Goal: Transaction & Acquisition: Purchase product/service

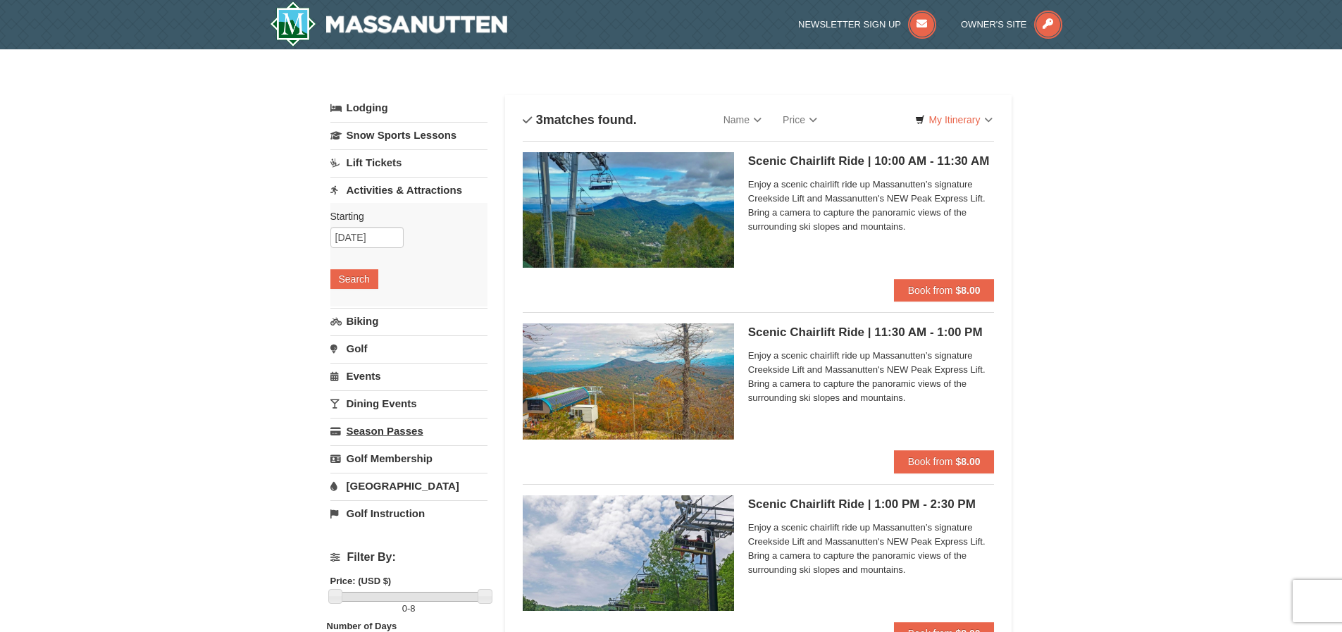
click at [390, 429] on link "Season Passes" at bounding box center [408, 431] width 157 height 26
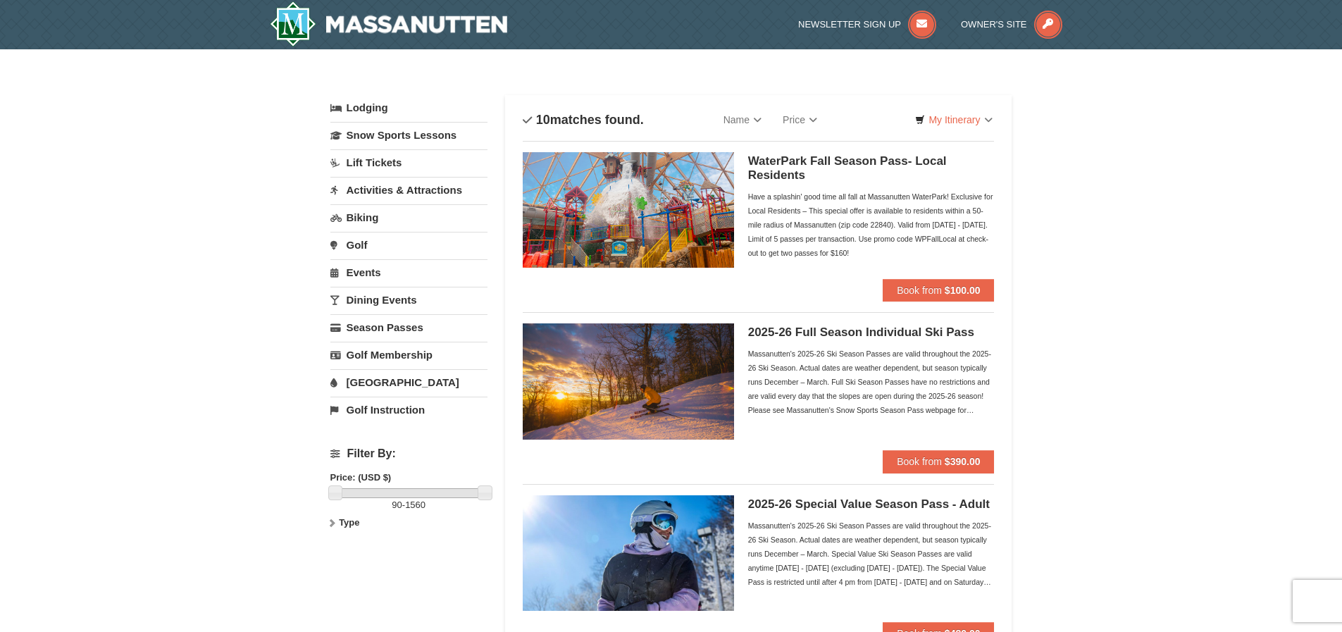
click at [358, 159] on link "Lift Tickets" at bounding box center [408, 162] width 157 height 26
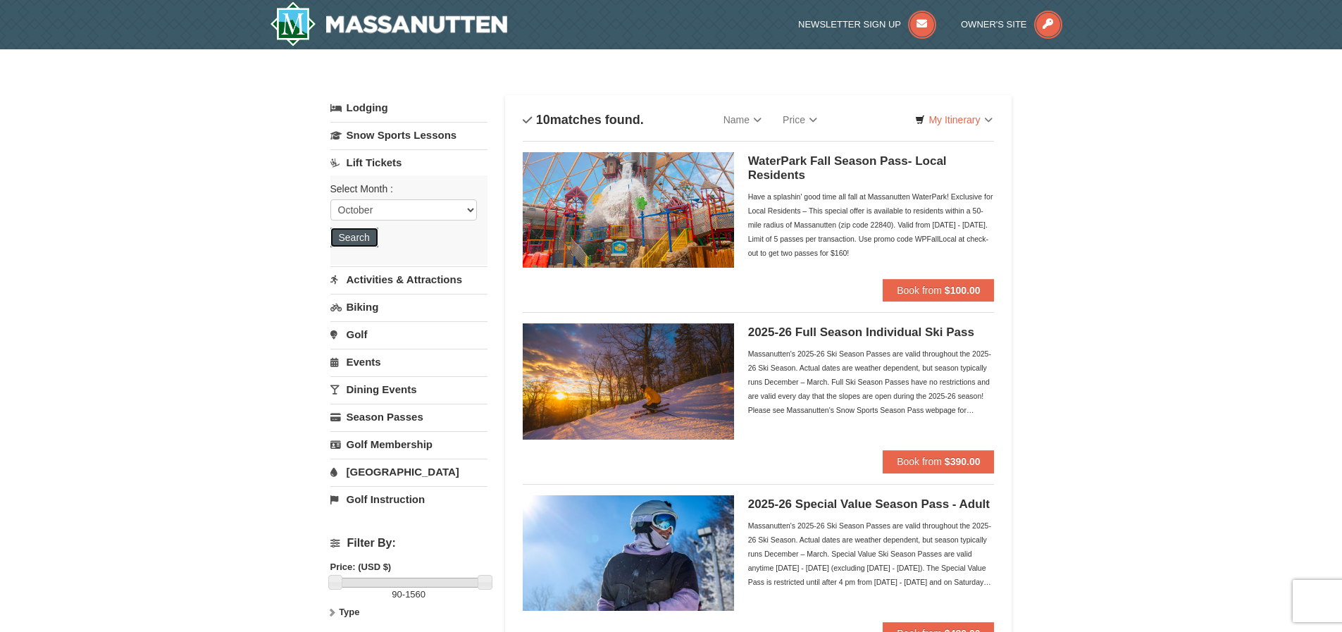
click at [364, 240] on button "Search" at bounding box center [354, 238] width 48 height 20
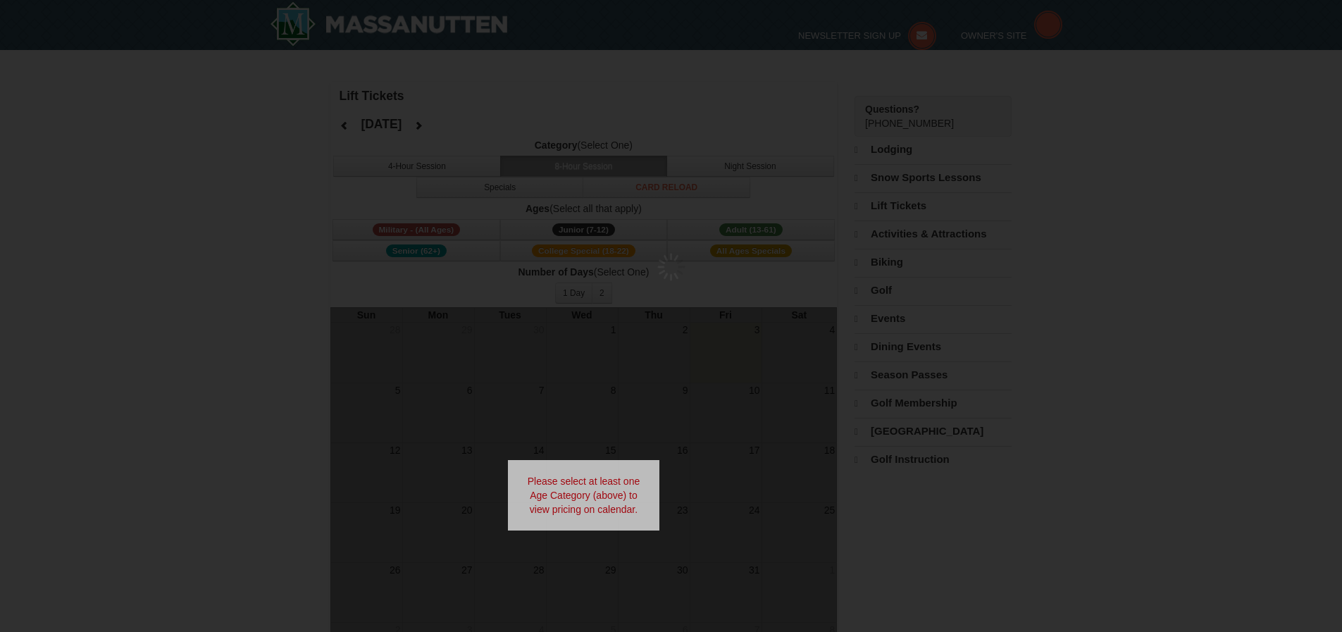
select select "10"
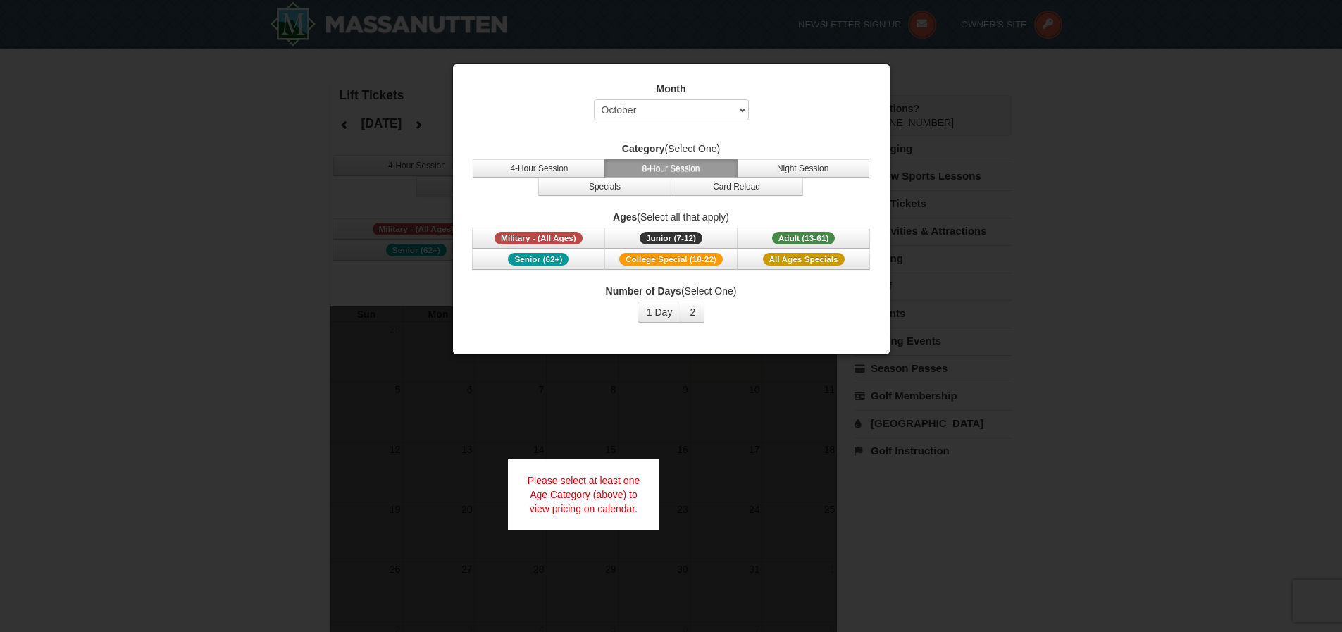
drag, startPoint x: 1118, startPoint y: 319, endPoint x: 1130, endPoint y: 319, distance: 11.3
click at [1130, 319] on div at bounding box center [671, 316] width 1342 height 632
